Goal: Contribute content

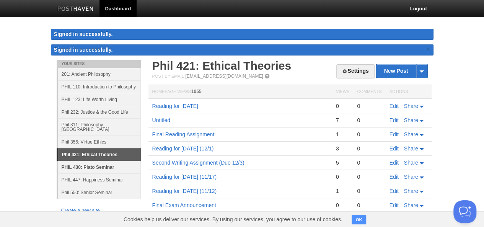
click at [91, 161] on link "PHIL 430: Plato Seminar" at bounding box center [99, 167] width 83 height 13
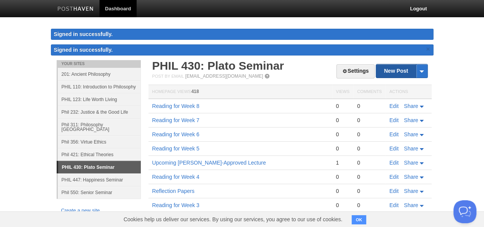
click at [389, 70] on link "New Post" at bounding box center [401, 70] width 51 height 13
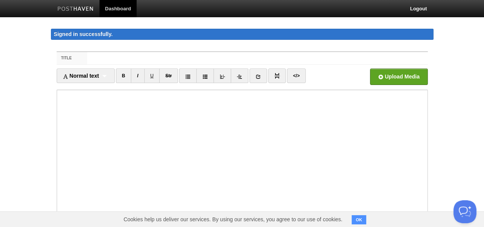
type input "L"
click at [157, 59] on input "Discuss of [PERSON_NAME]'s Lysis (friendship)" at bounding box center [257, 58] width 340 height 12
click at [203, 59] on input "Discuss of [PERSON_NAME]'s Lysis (what is friendship)" at bounding box center [257, 58] width 340 height 12
type input "Discuss of [PERSON_NAME]'s Lysis (what is friendship?)"
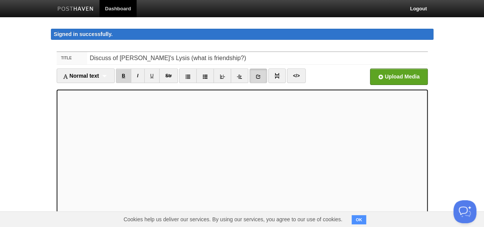
click at [121, 76] on link "B" at bounding box center [124, 75] width 16 height 15
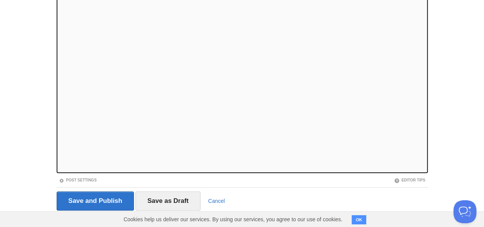
scroll to position [111, 0]
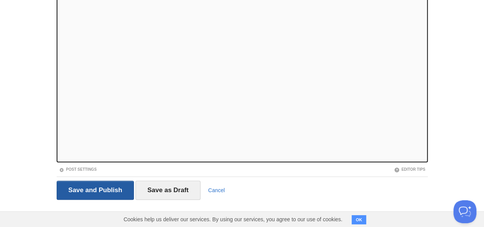
click at [103, 187] on input "Save and Publish" at bounding box center [96, 190] width 78 height 19
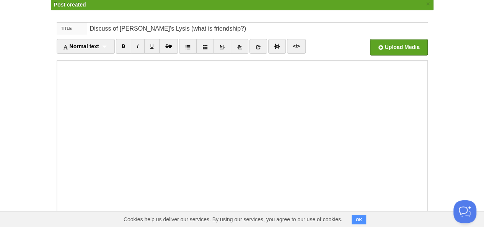
scroll to position [44, 0]
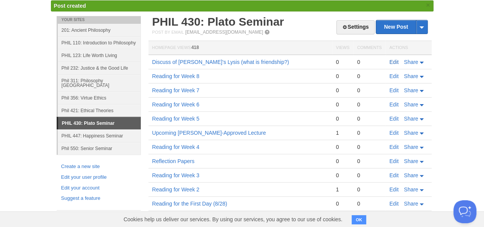
click at [393, 61] on link "Edit" at bounding box center [394, 62] width 9 height 6
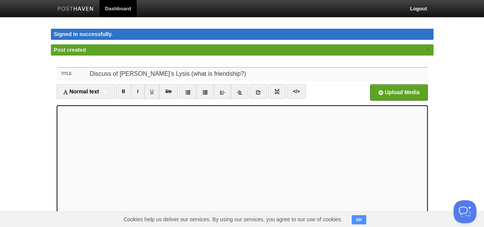
click at [109, 75] on input "Discuss of [PERSON_NAME]'s Lysis (what is friendship?)" at bounding box center [257, 74] width 340 height 12
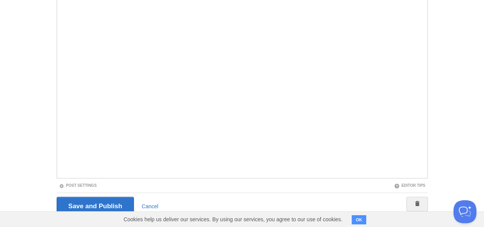
scroll to position [101, 0]
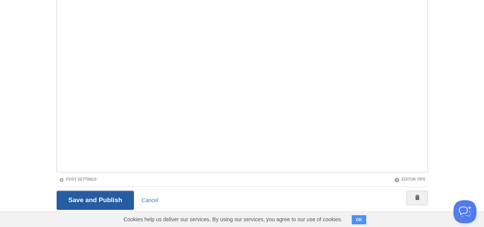
type input "Discussion of [PERSON_NAME]'s Lysis (what is friendship?)"
click at [86, 200] on input "Save and Publish" at bounding box center [96, 200] width 78 height 19
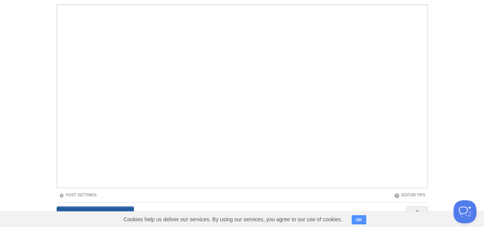
scroll to position [44, 0]
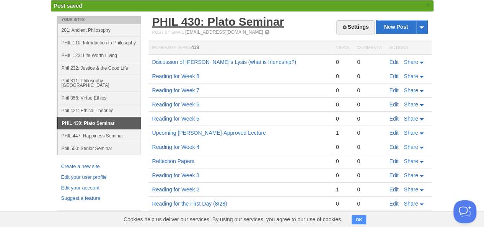
click at [230, 26] on link "PHIL 430: Plato Seminar" at bounding box center [218, 21] width 132 height 13
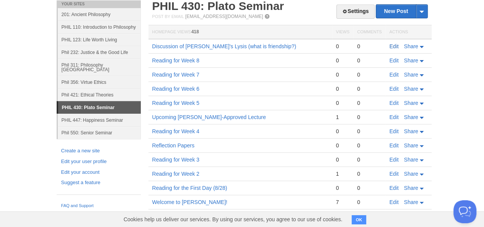
click at [391, 47] on link "Edit" at bounding box center [394, 46] width 9 height 6
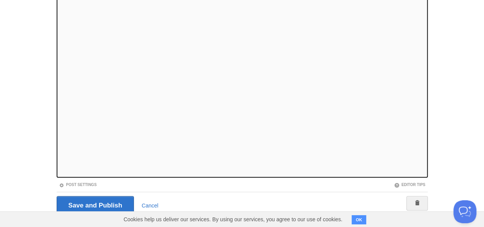
scroll to position [96, 0]
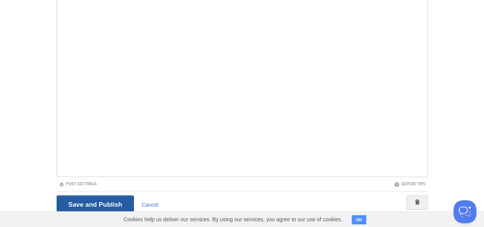
click at [114, 202] on input "Save and Publish" at bounding box center [96, 204] width 78 height 19
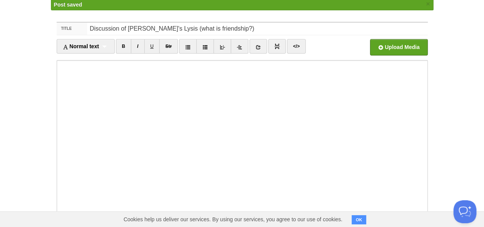
scroll to position [44, 0]
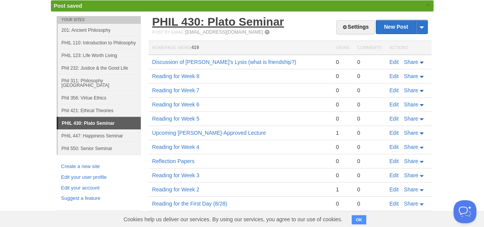
click at [227, 21] on link "PHIL 430: Plato Seminar" at bounding box center [218, 21] width 132 height 13
